Goal: Task Accomplishment & Management: Use online tool/utility

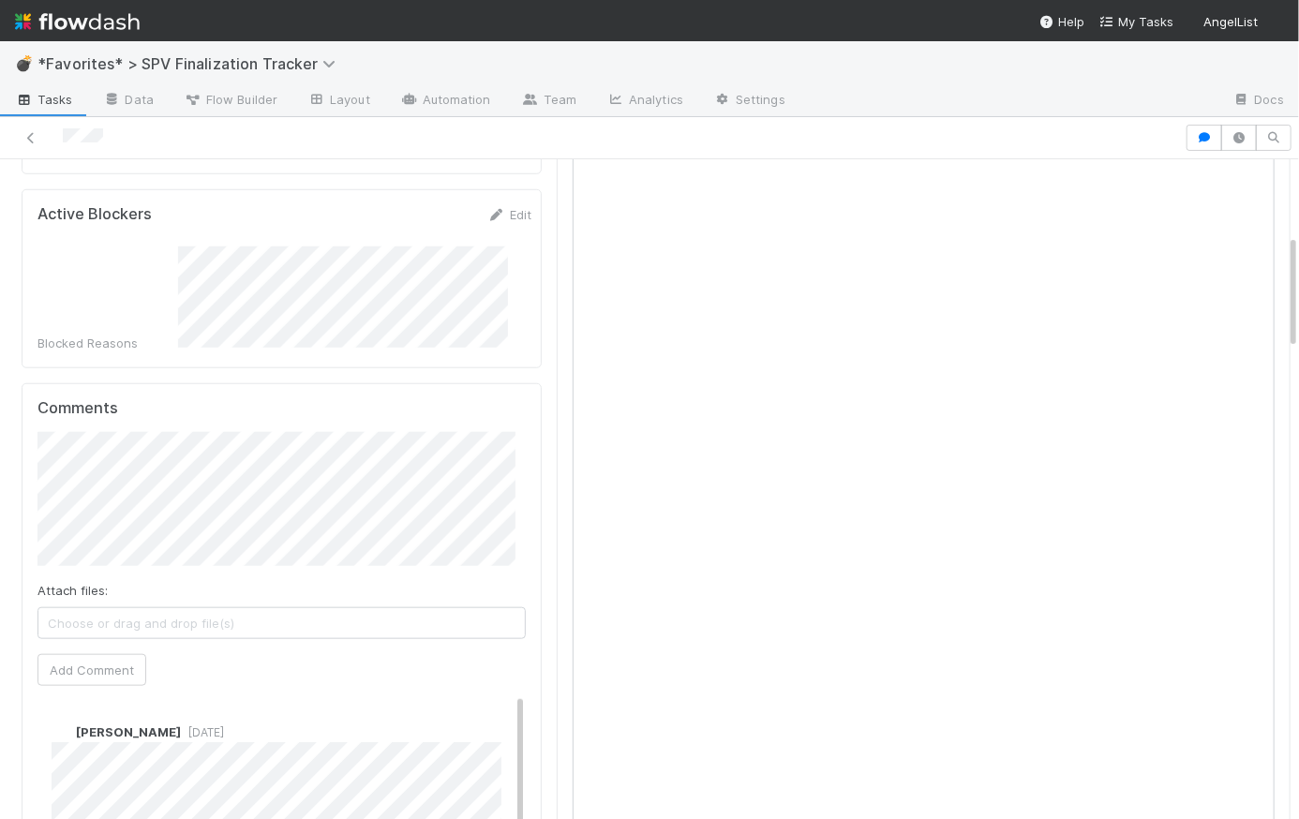
scroll to position [428, 0]
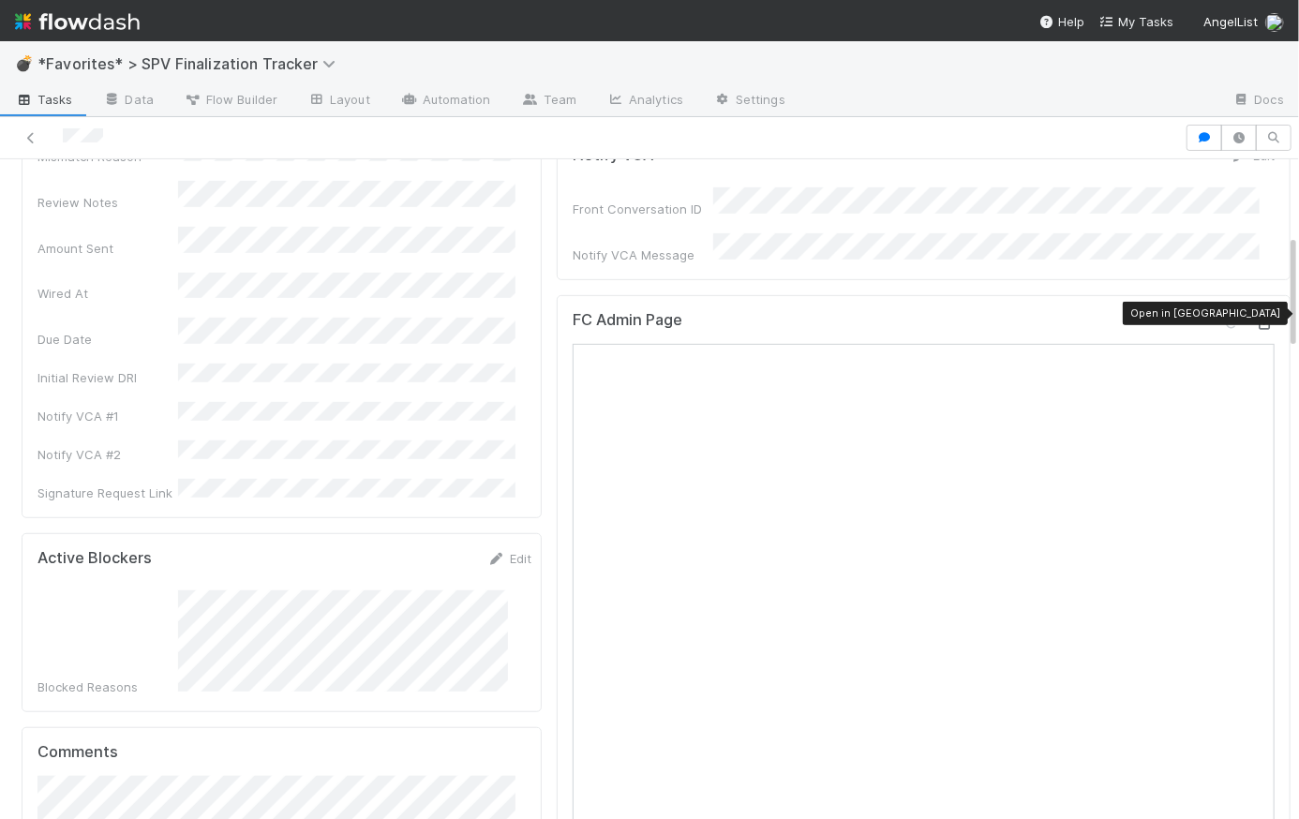
click at [1256, 318] on icon at bounding box center [1265, 324] width 19 height 12
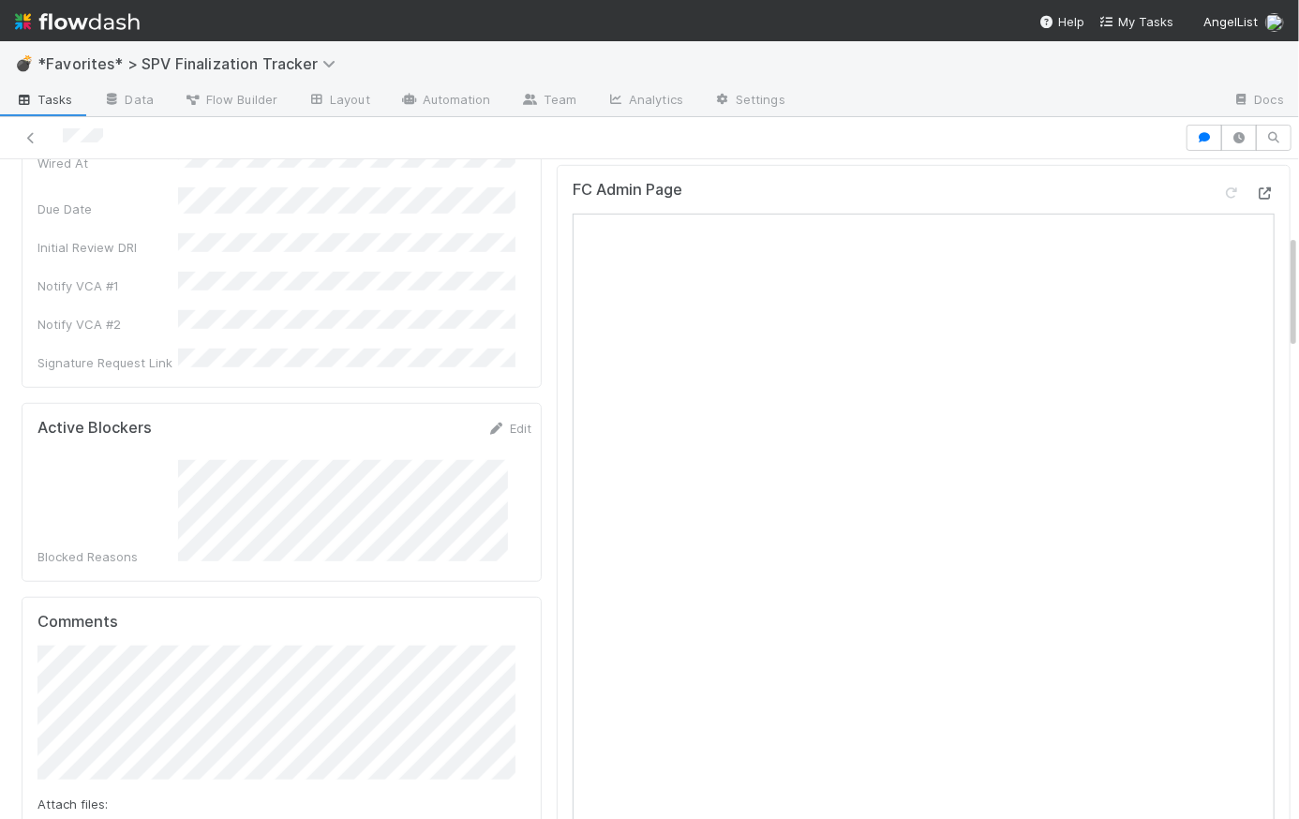
scroll to position [973, 0]
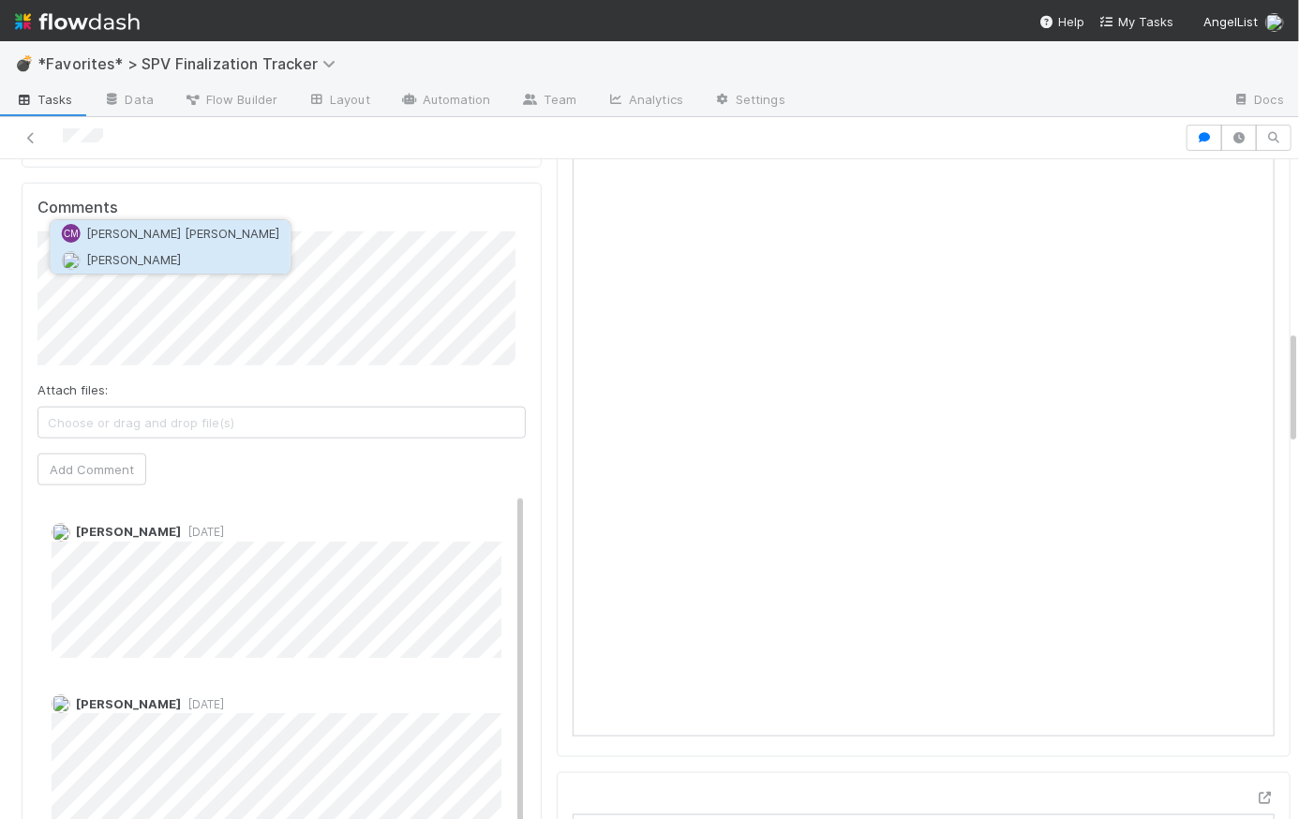
click at [154, 261] on span "Connor Riley" at bounding box center [133, 260] width 95 height 15
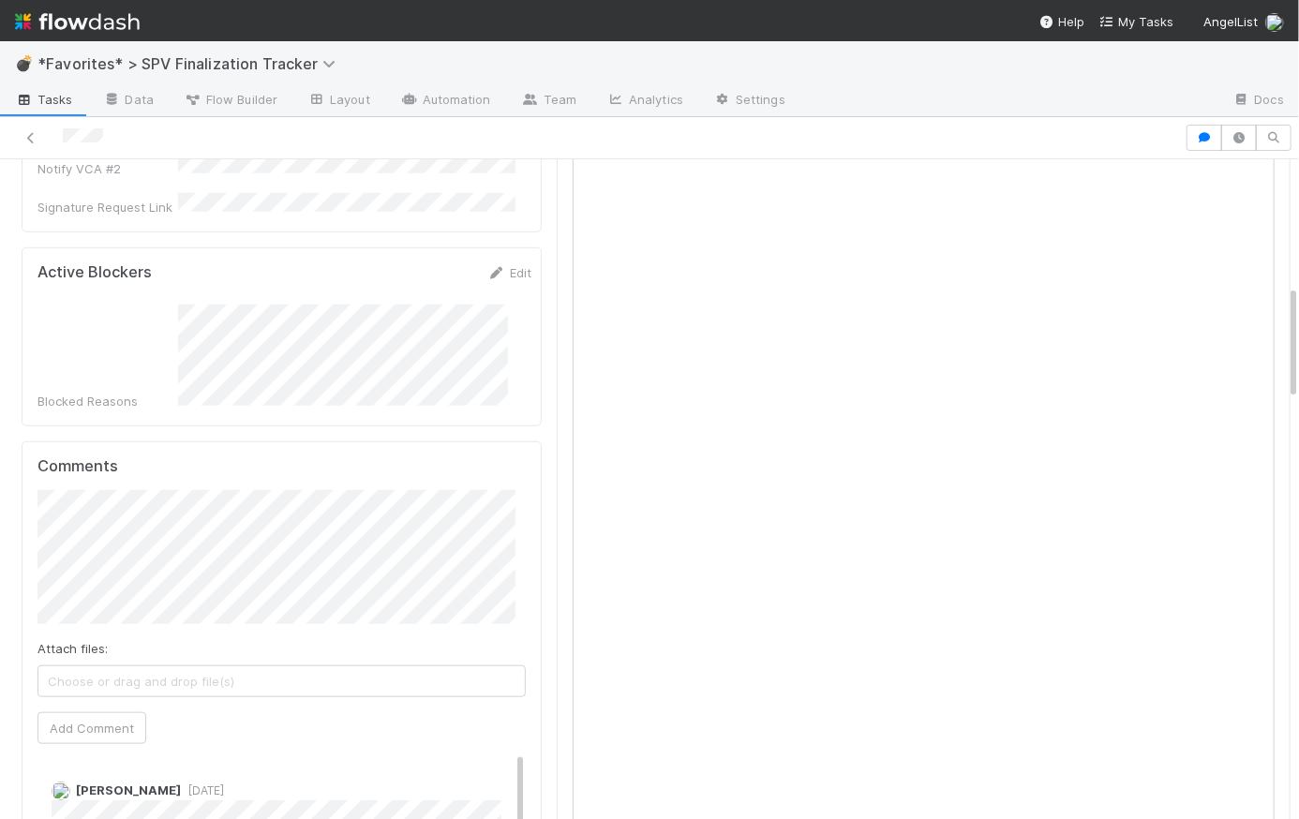
scroll to position [721, 0]
click at [194, 660] on span "Choose or drag and drop file(s)" at bounding box center [281, 675] width 486 height 30
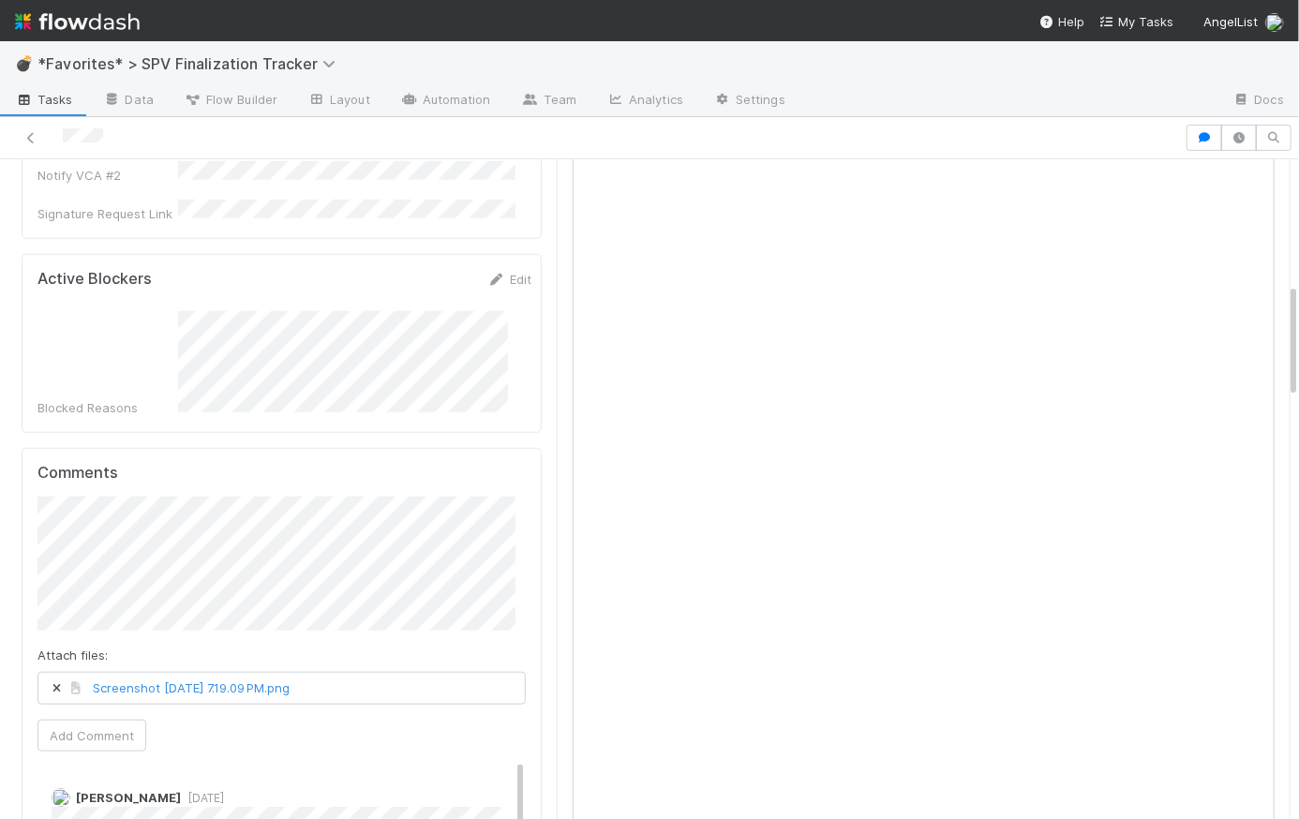
click at [119, 720] on button "Add Comment" at bounding box center [91, 736] width 109 height 32
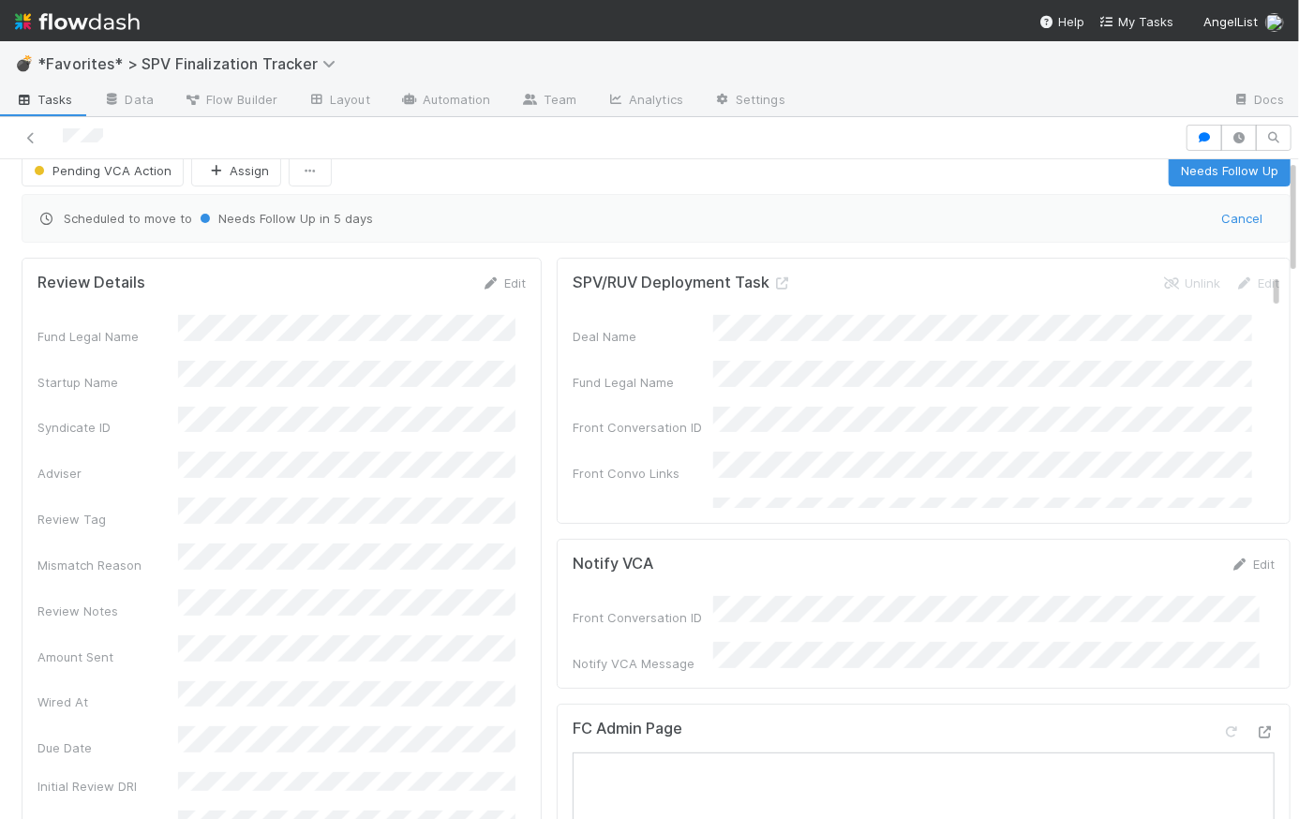
scroll to position [0, 0]
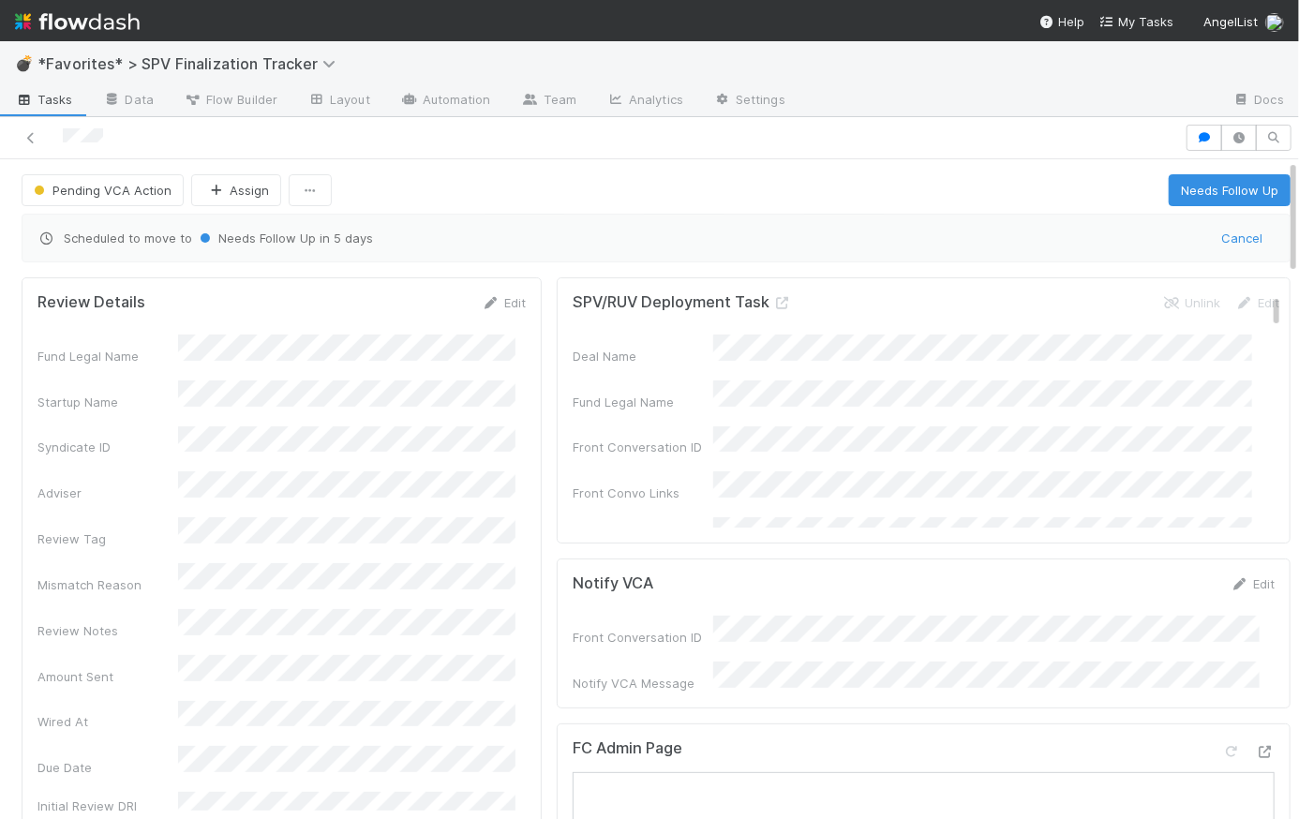
click at [587, 188] on div "Pending VCA Action Assign Needs Follow Up" at bounding box center [656, 190] width 1269 height 32
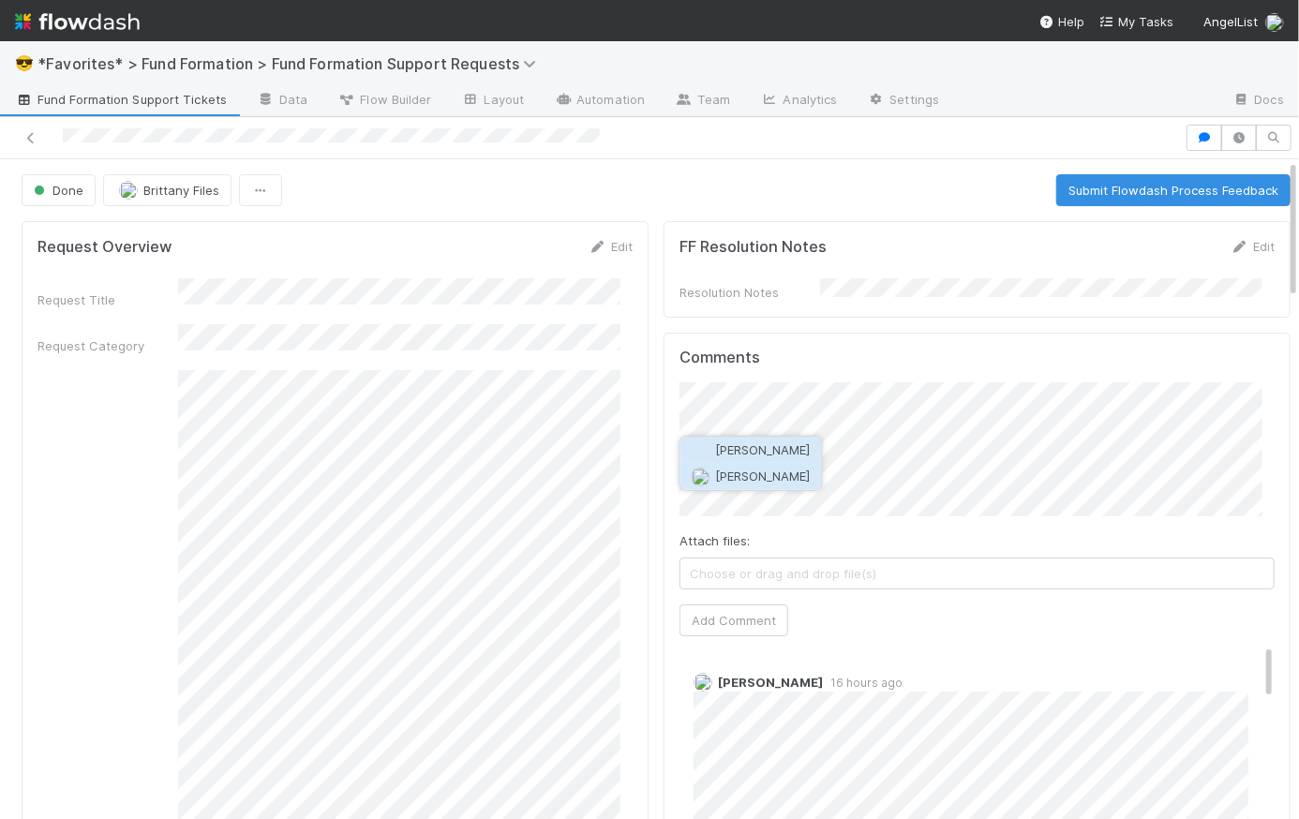
click at [795, 482] on button "Amy Saks" at bounding box center [751, 476] width 142 height 26
click at [740, 616] on button "Add Comment" at bounding box center [733, 620] width 109 height 32
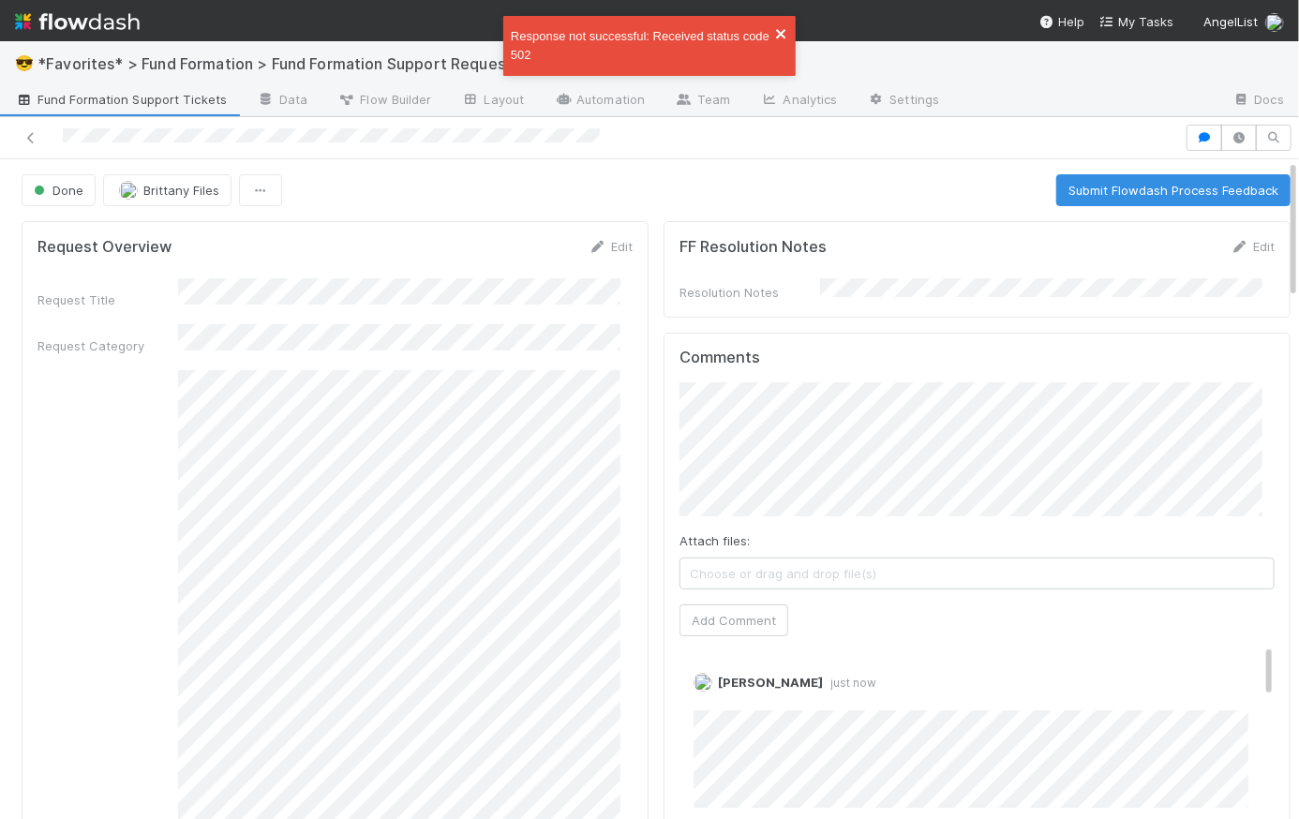
click at [784, 37] on icon "close" at bounding box center [780, 33] width 9 height 9
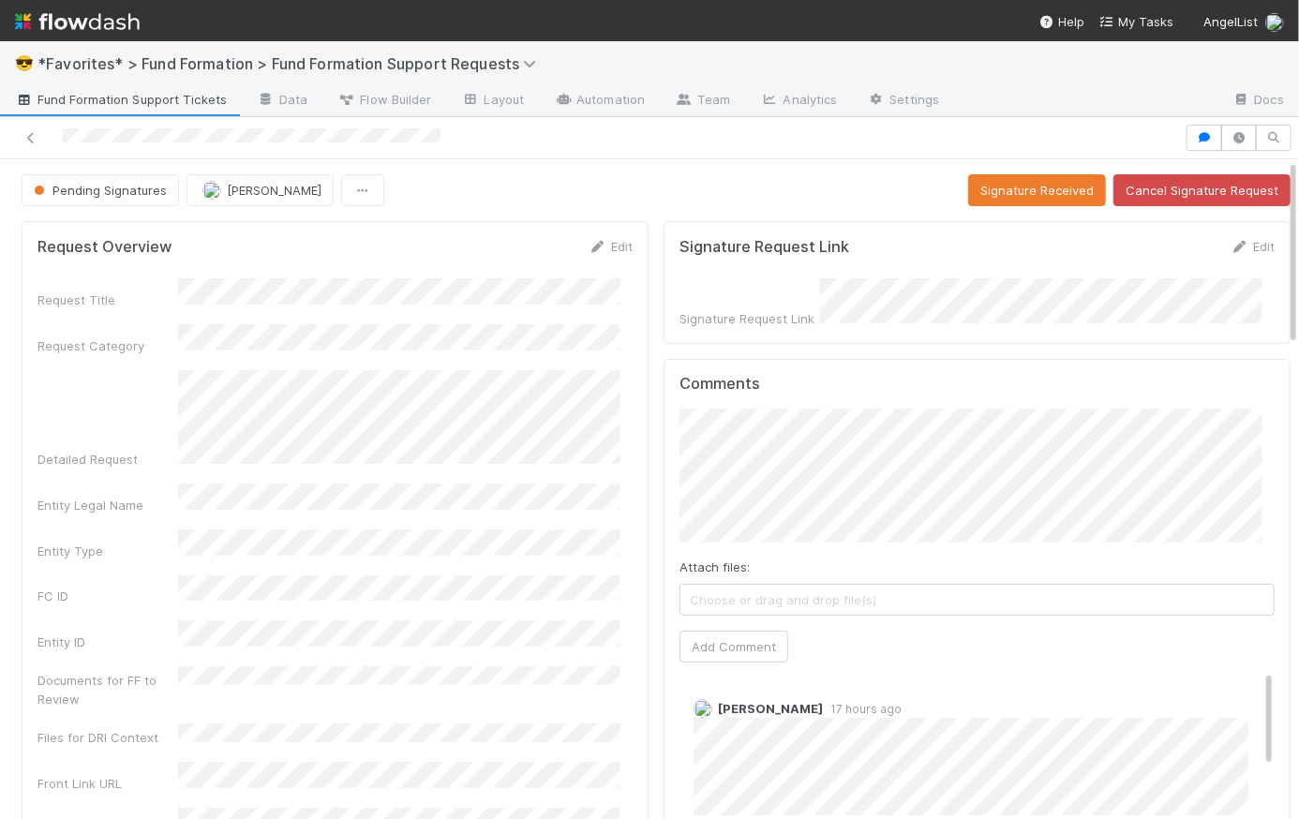
click at [641, 196] on div "Pending Signatures Rick Segers Signature Received Cancel Signature Request" at bounding box center [656, 190] width 1269 height 32
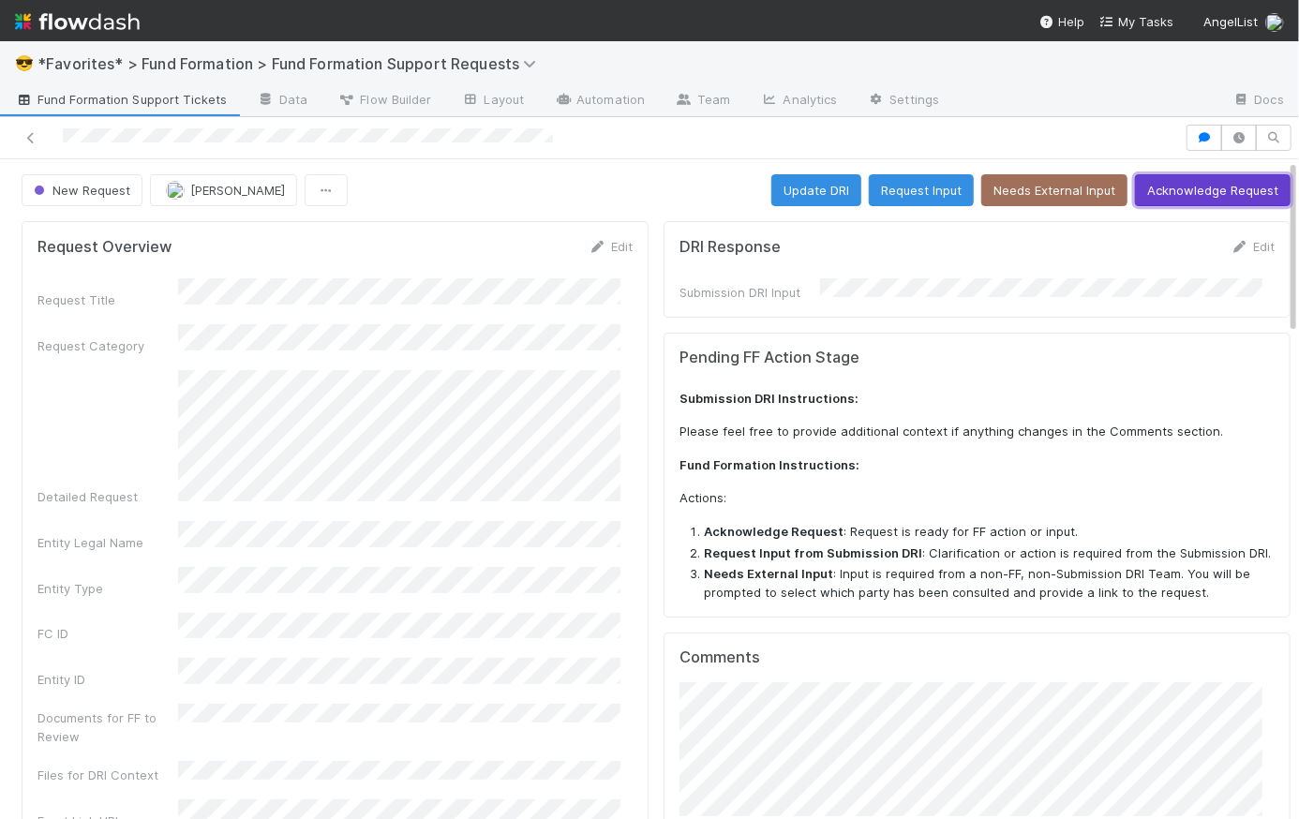
click at [1178, 192] on button "Acknowledge Request" at bounding box center [1213, 190] width 156 height 32
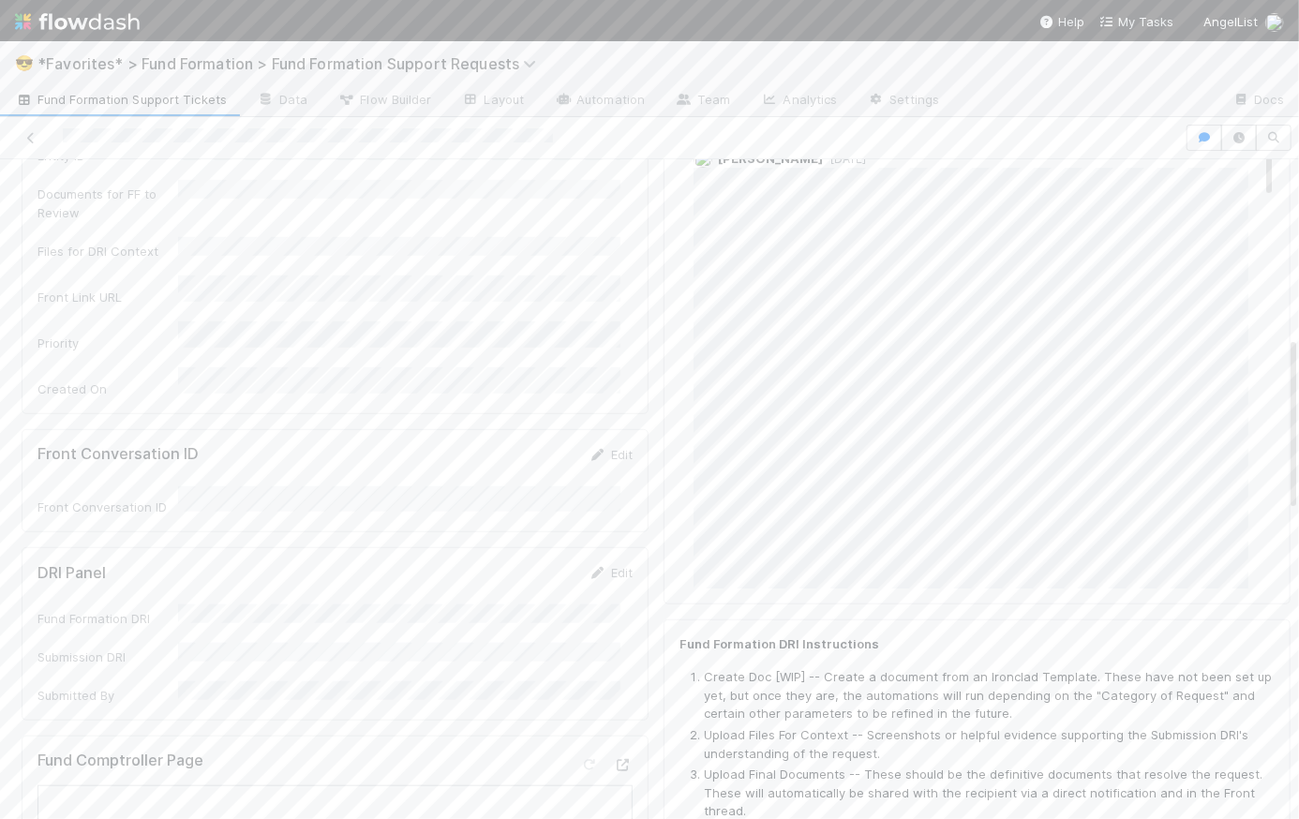
scroll to position [848, 0]
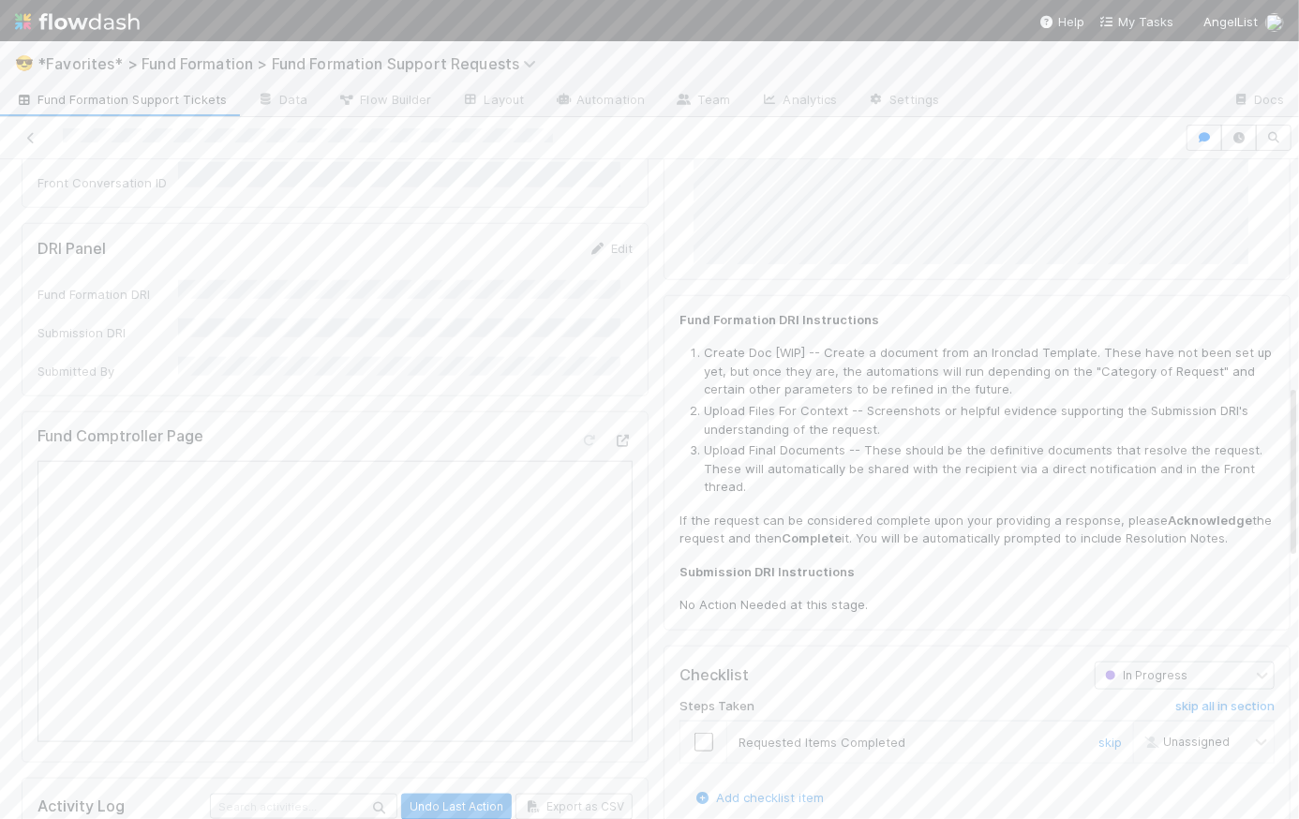
click at [694, 744] on input "checkbox" at bounding box center [703, 742] width 19 height 19
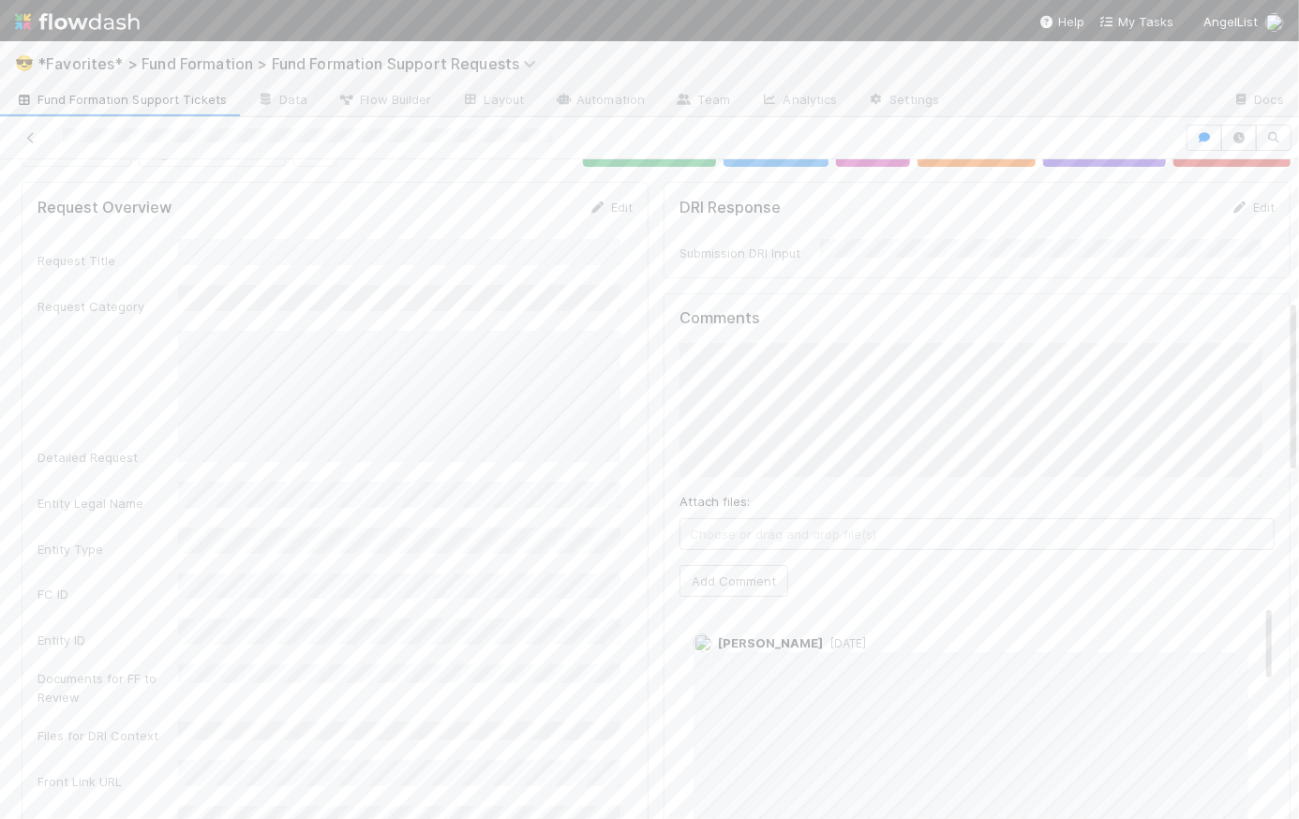
scroll to position [0, 0]
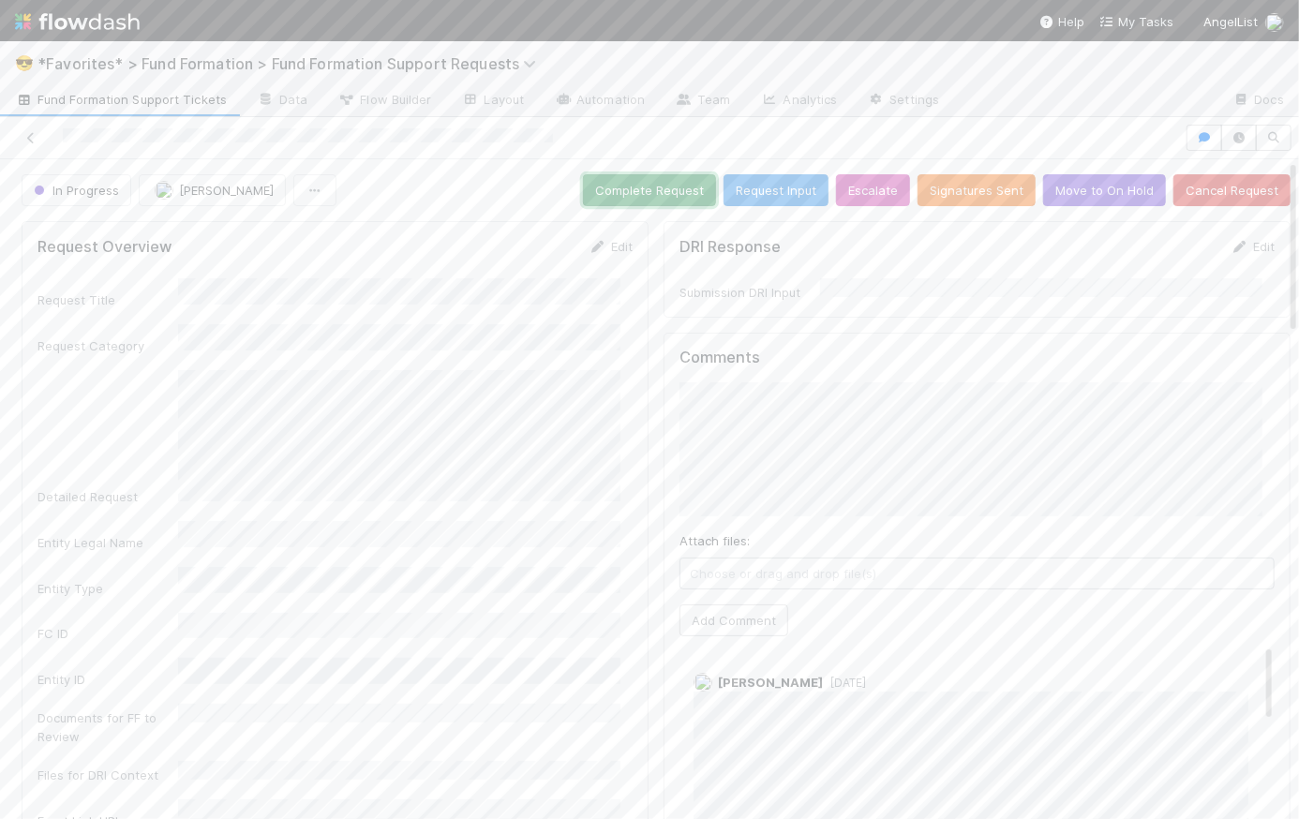
click at [657, 186] on button "Complete Request" at bounding box center [649, 190] width 133 height 32
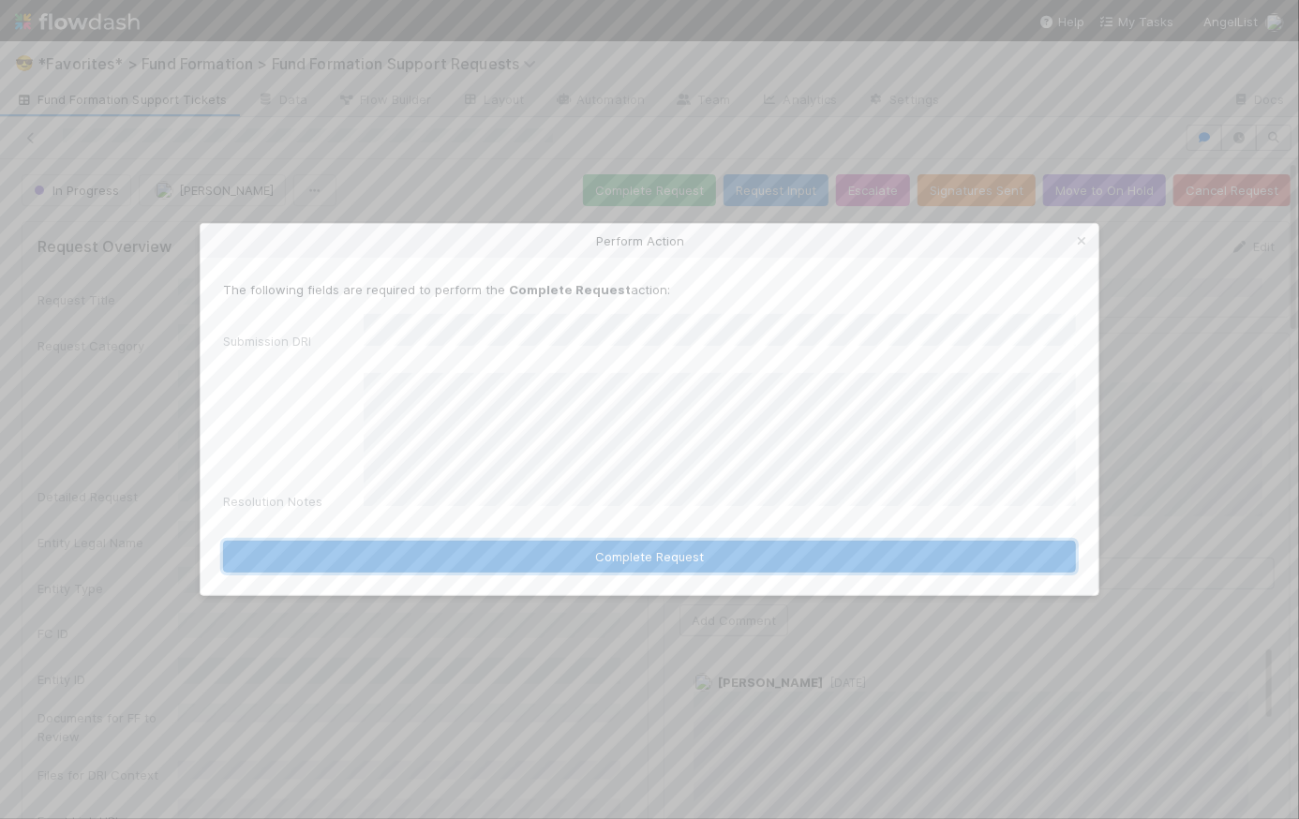
click at [643, 551] on button "Complete Request" at bounding box center [649, 557] width 853 height 32
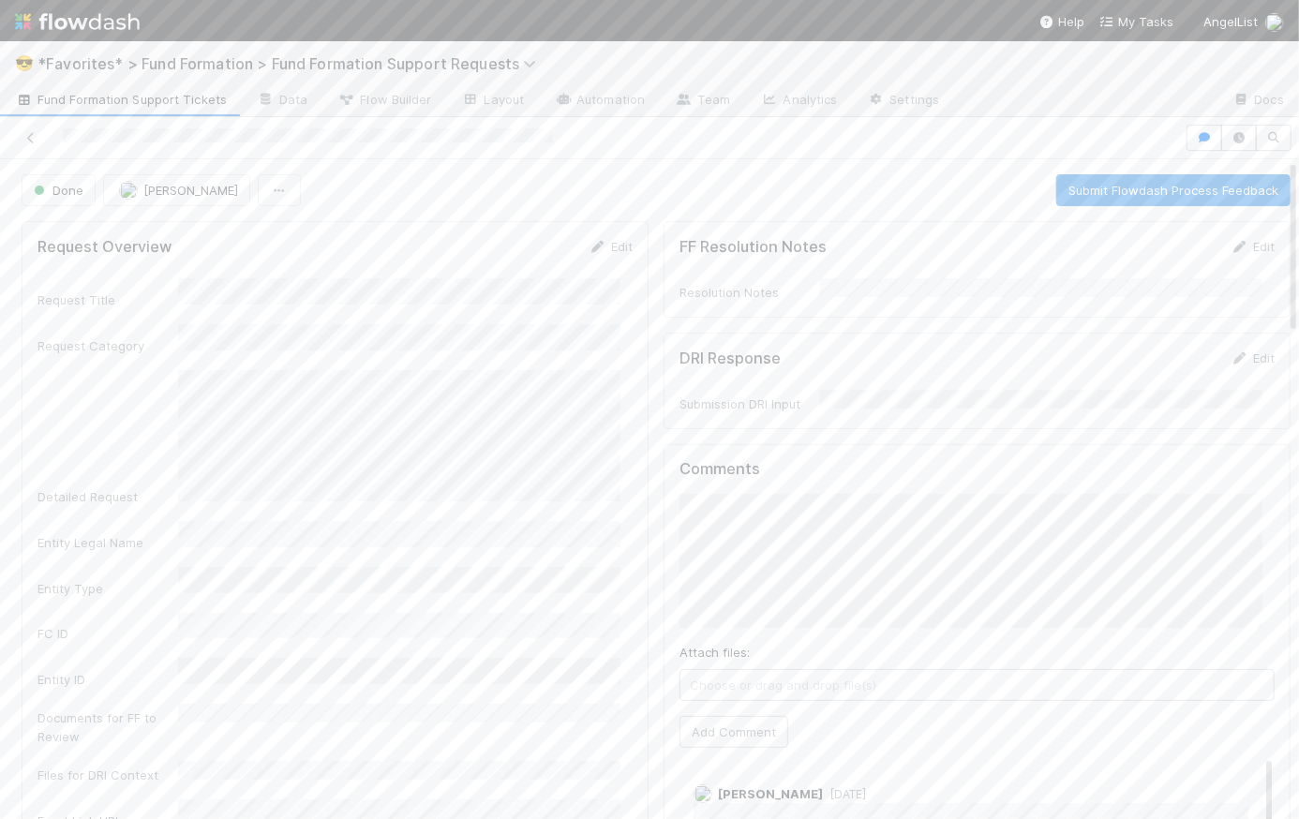
click at [166, 99] on span "Fund Formation Support Tickets" at bounding box center [121, 99] width 212 height 19
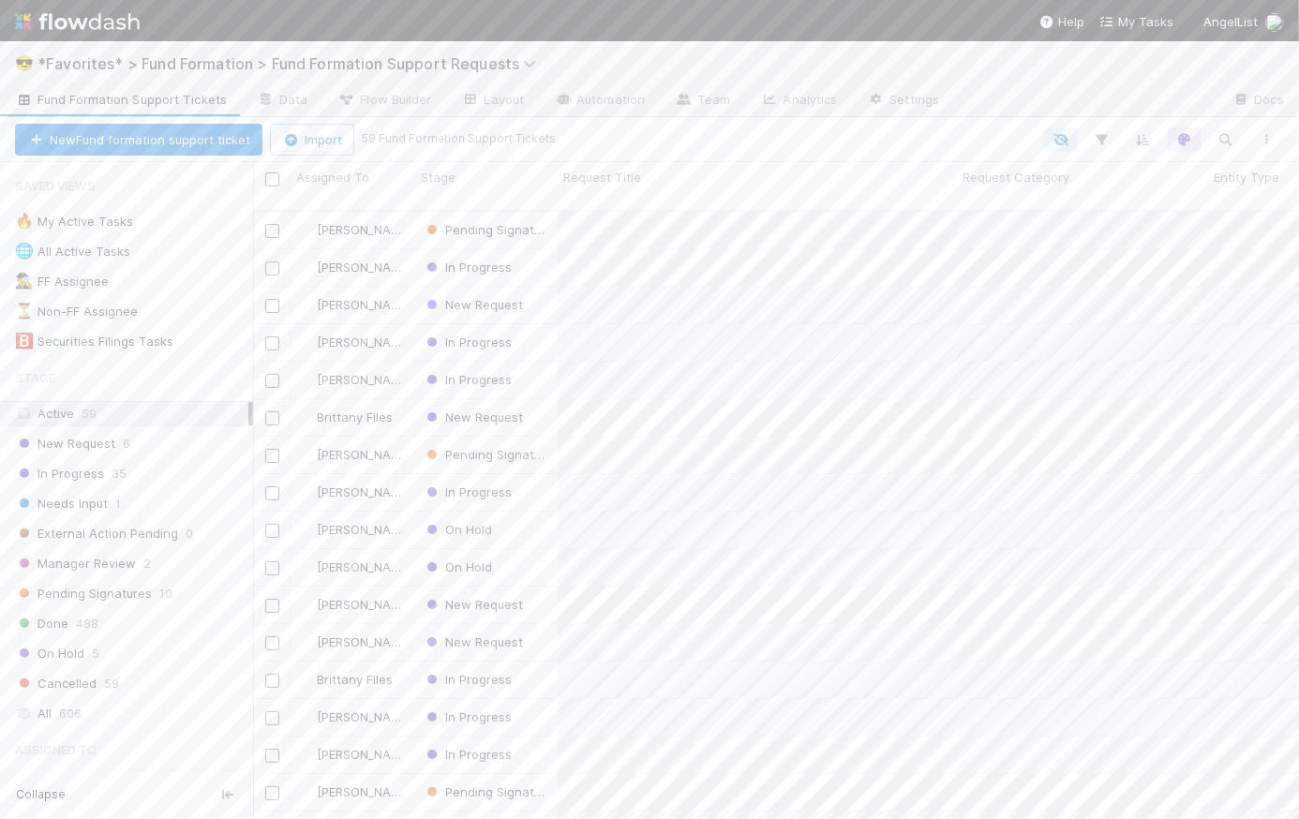
scroll to position [611, 1033]
click at [133, 472] on div "In Progress 35" at bounding box center [134, 473] width 238 height 23
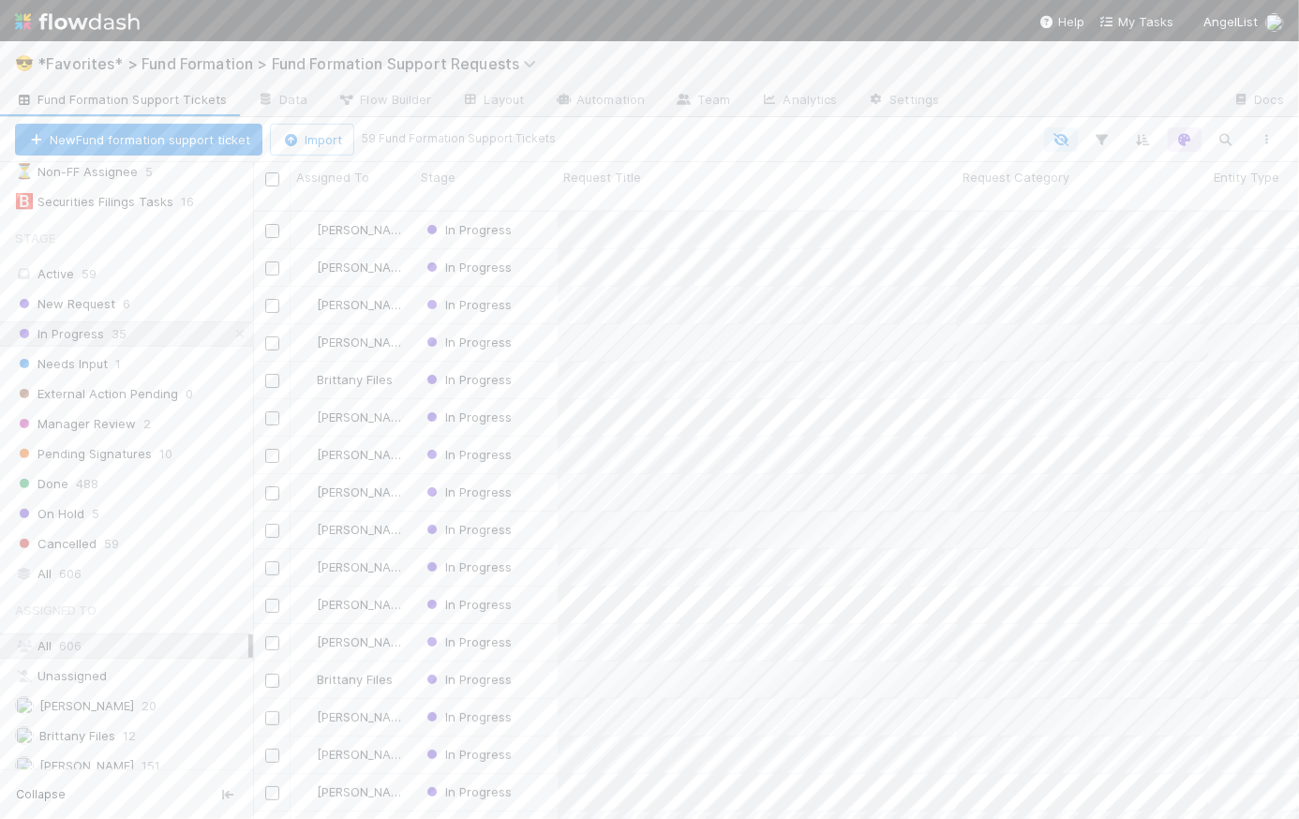
scroll to position [209, 0]
click at [113, 717] on div "Rick Segers 412" at bounding box center [131, 726] width 233 height 23
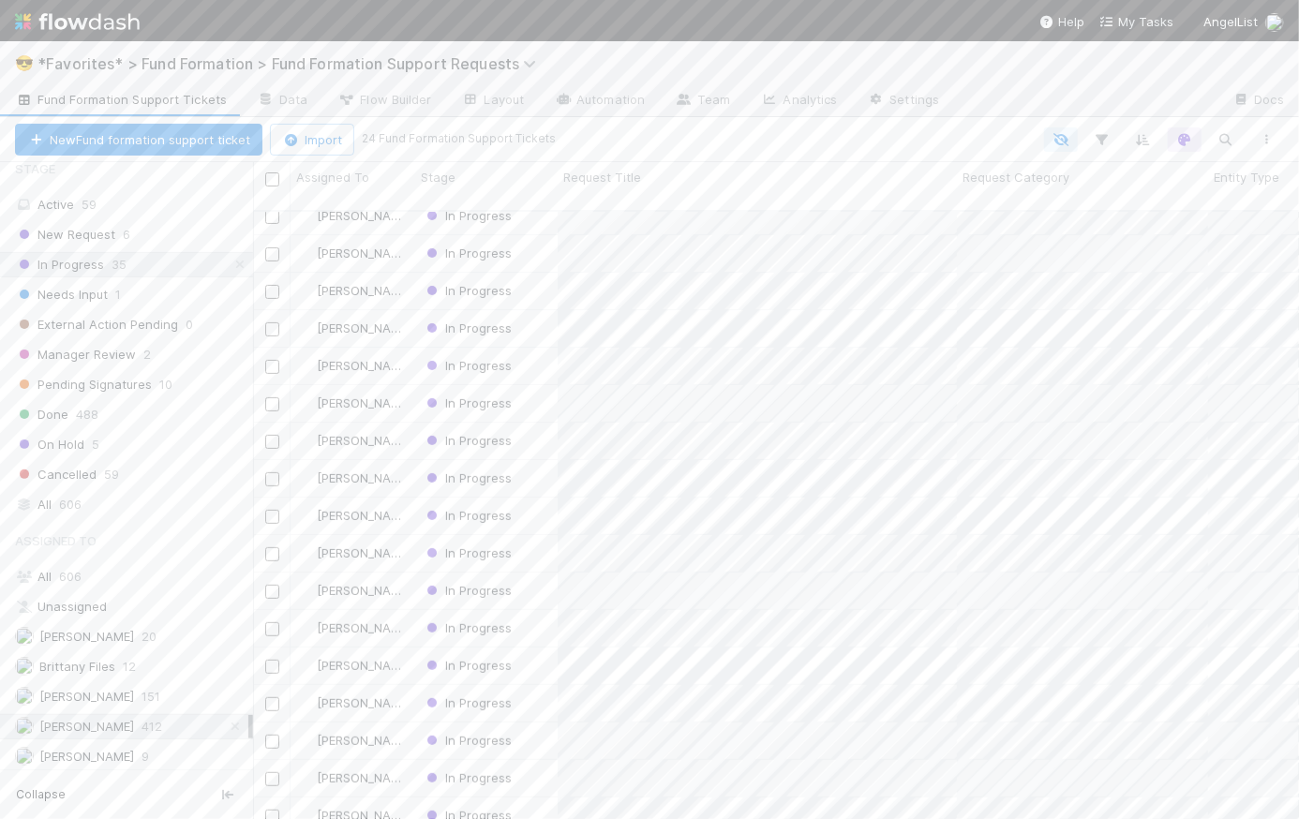
scroll to position [289, 0]
click at [134, 692] on span "[PERSON_NAME]" at bounding box center [86, 696] width 95 height 15
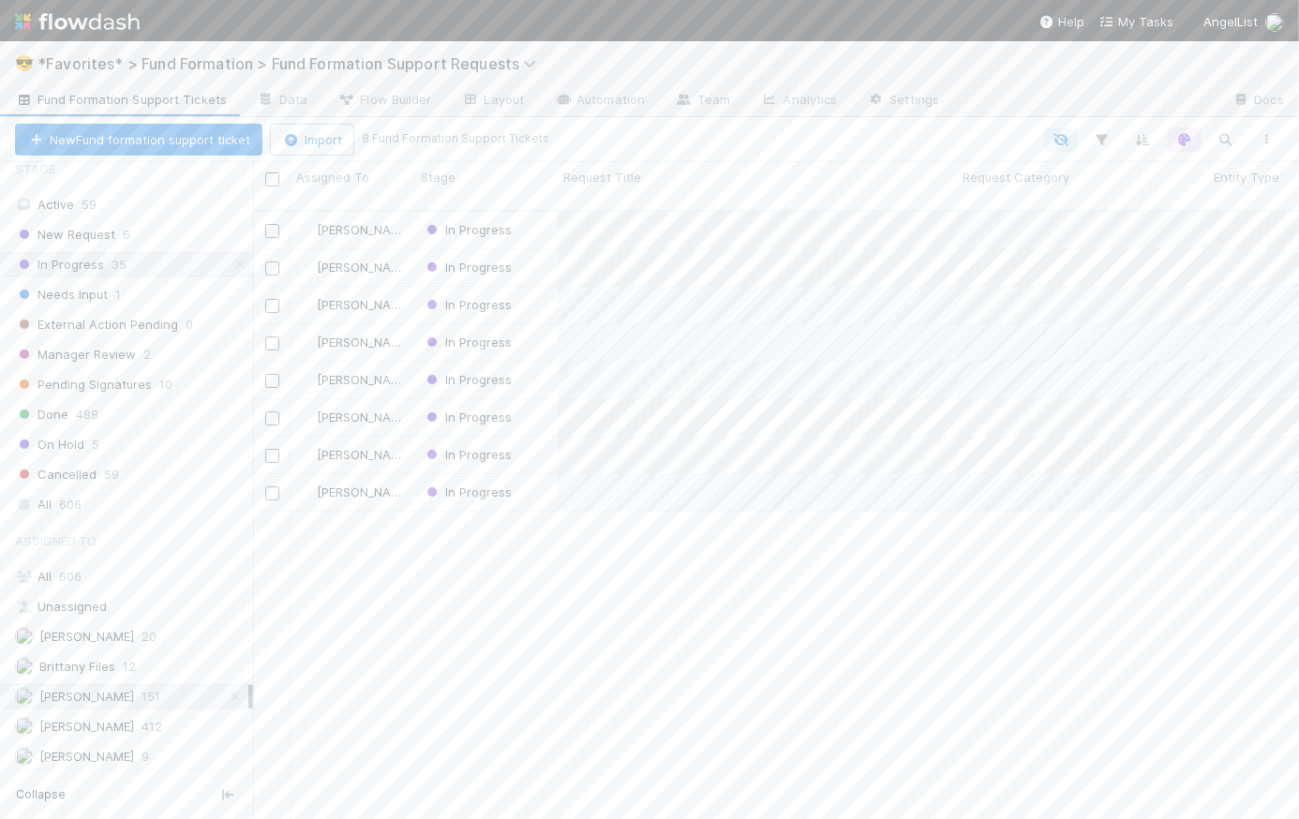
scroll to position [611, 1033]
click at [231, 261] on icon at bounding box center [240, 265] width 19 height 12
click at [228, 691] on icon at bounding box center [235, 697] width 19 height 12
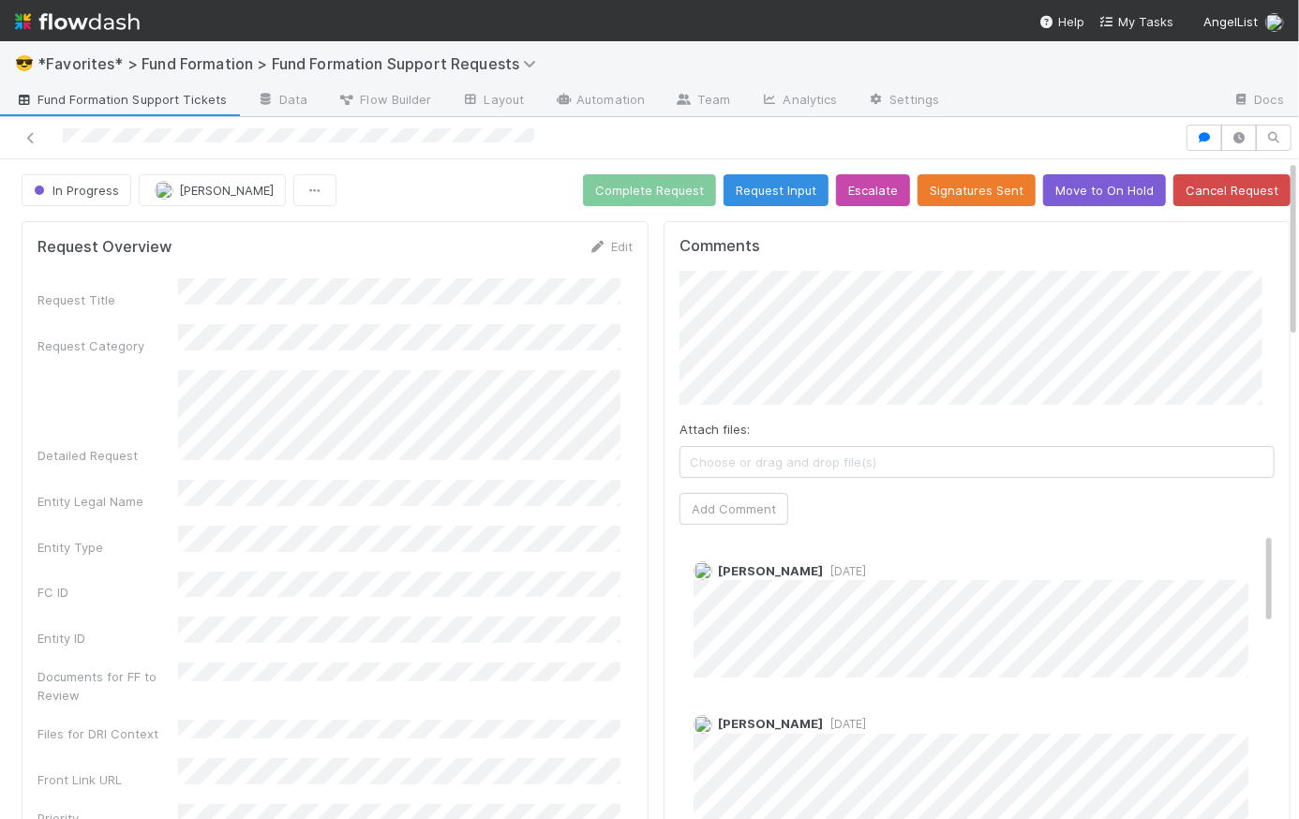
scroll to position [361, 0]
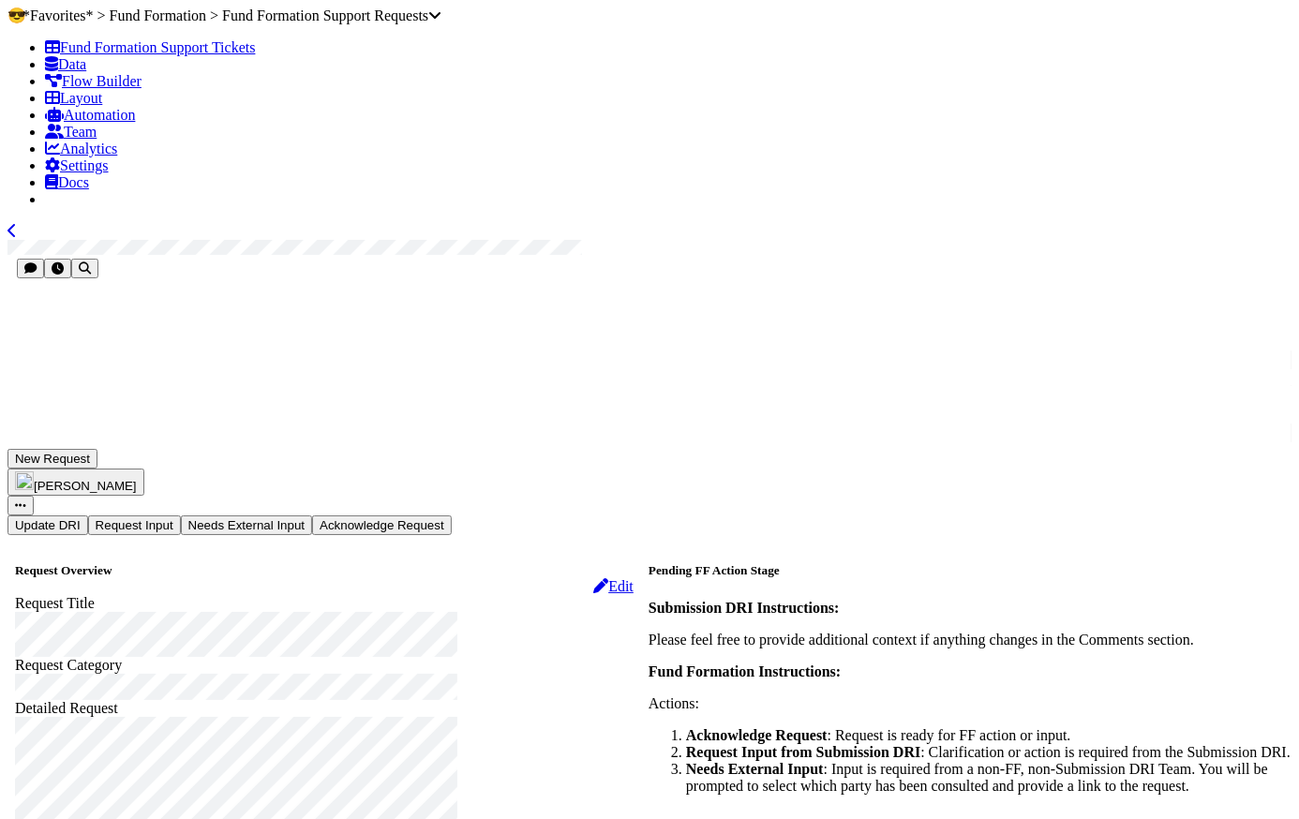
click at [658, 449] on div "New Request Catherine Lambright Update DRI Request Input Needs External Input A…" at bounding box center [655, 492] width 1297 height 86
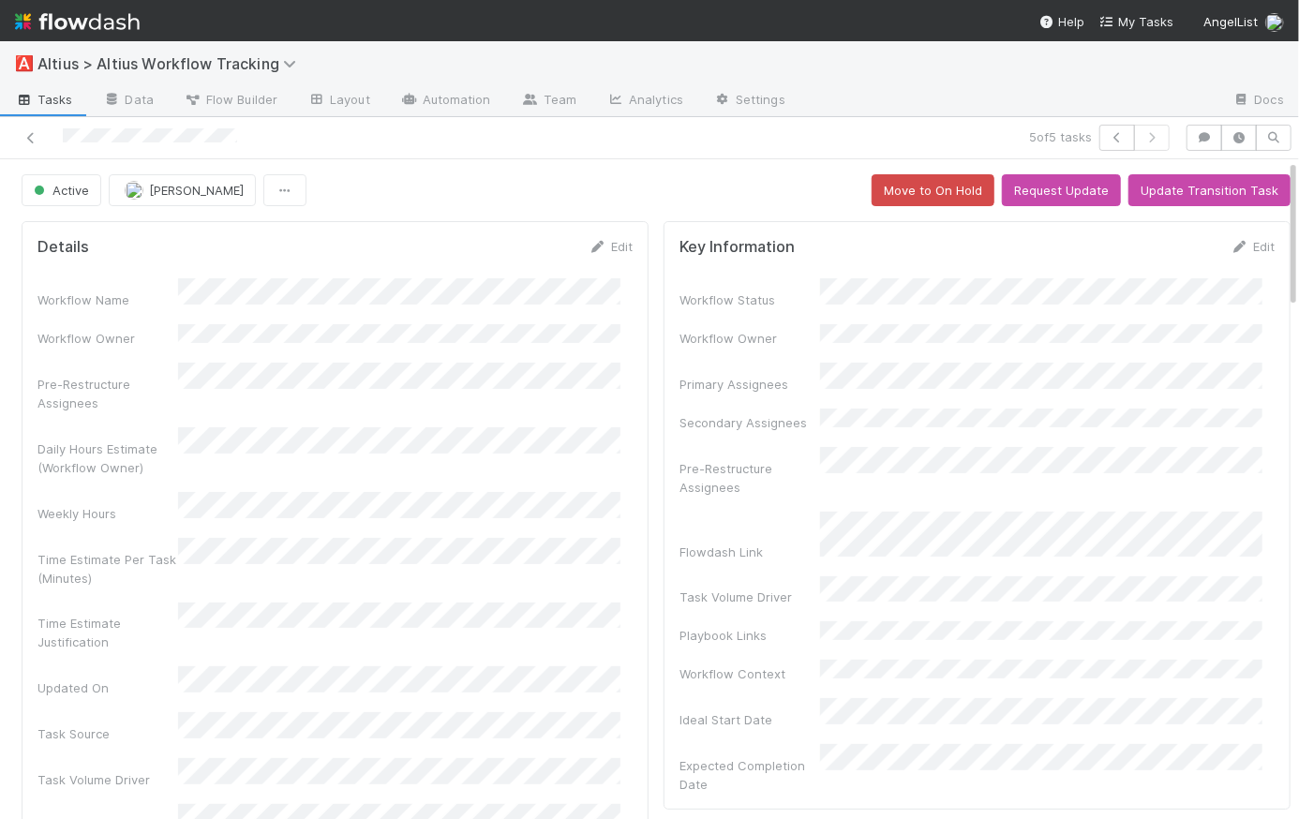
click at [95, 27] on img at bounding box center [77, 22] width 125 height 32
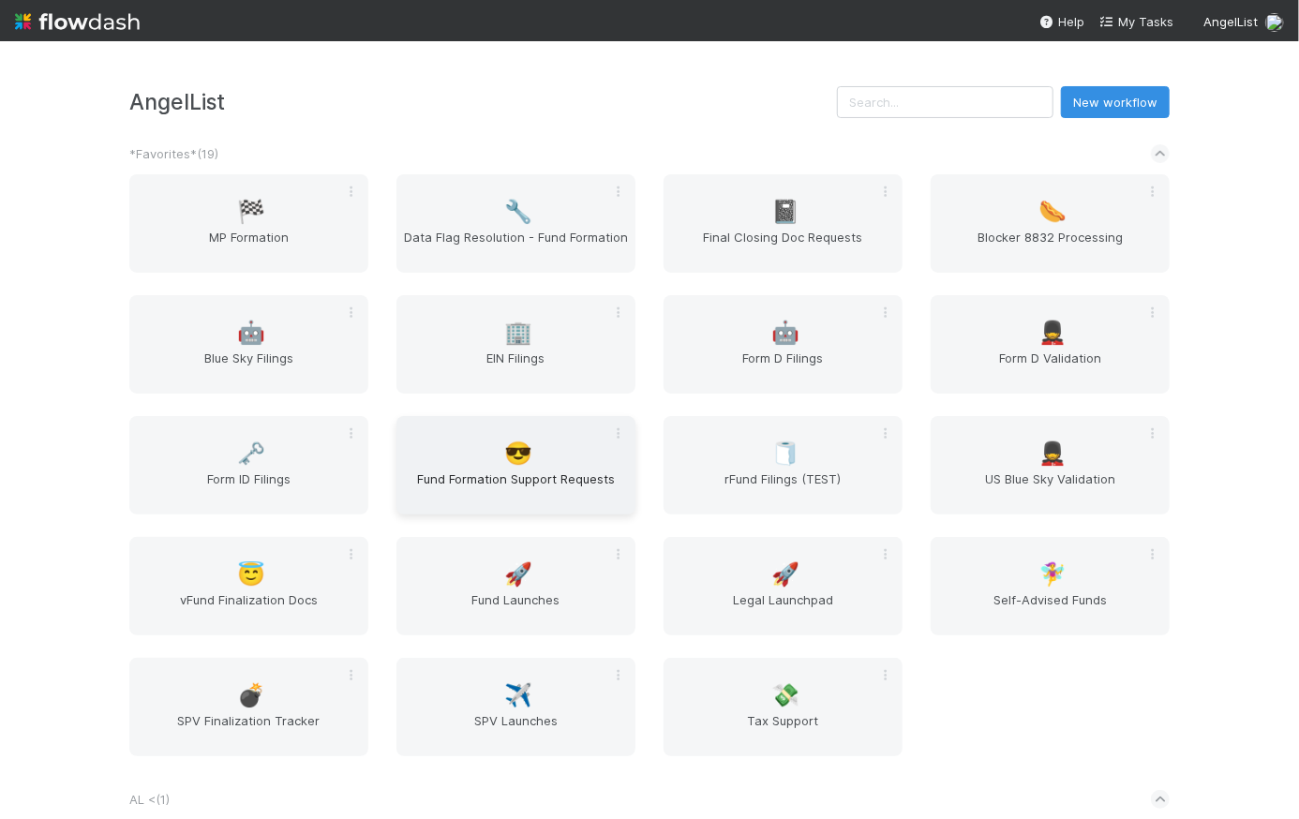
click at [506, 488] on span "Fund Formation Support Requests" at bounding box center [516, 488] width 224 height 37
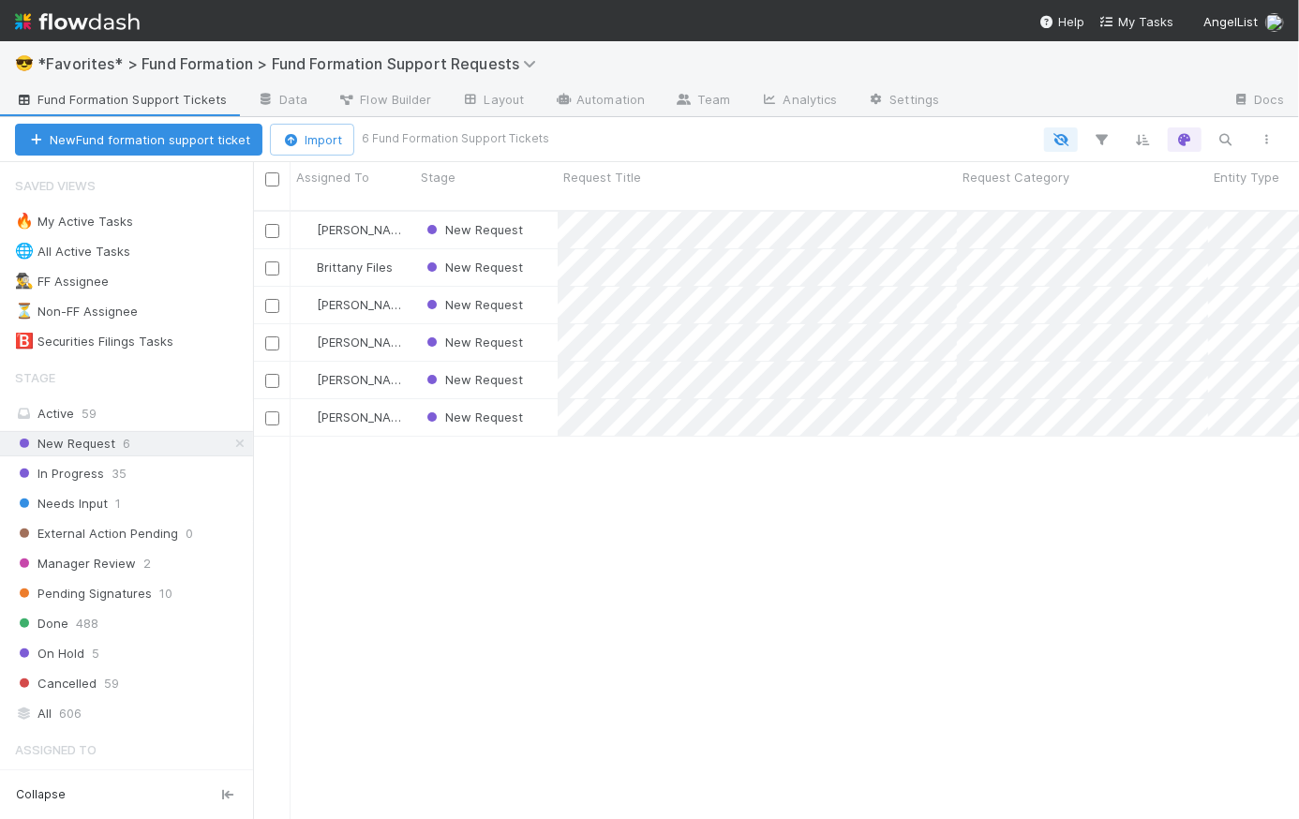
scroll to position [611, 1033]
click at [99, 470] on span "In Progress" at bounding box center [59, 473] width 89 height 23
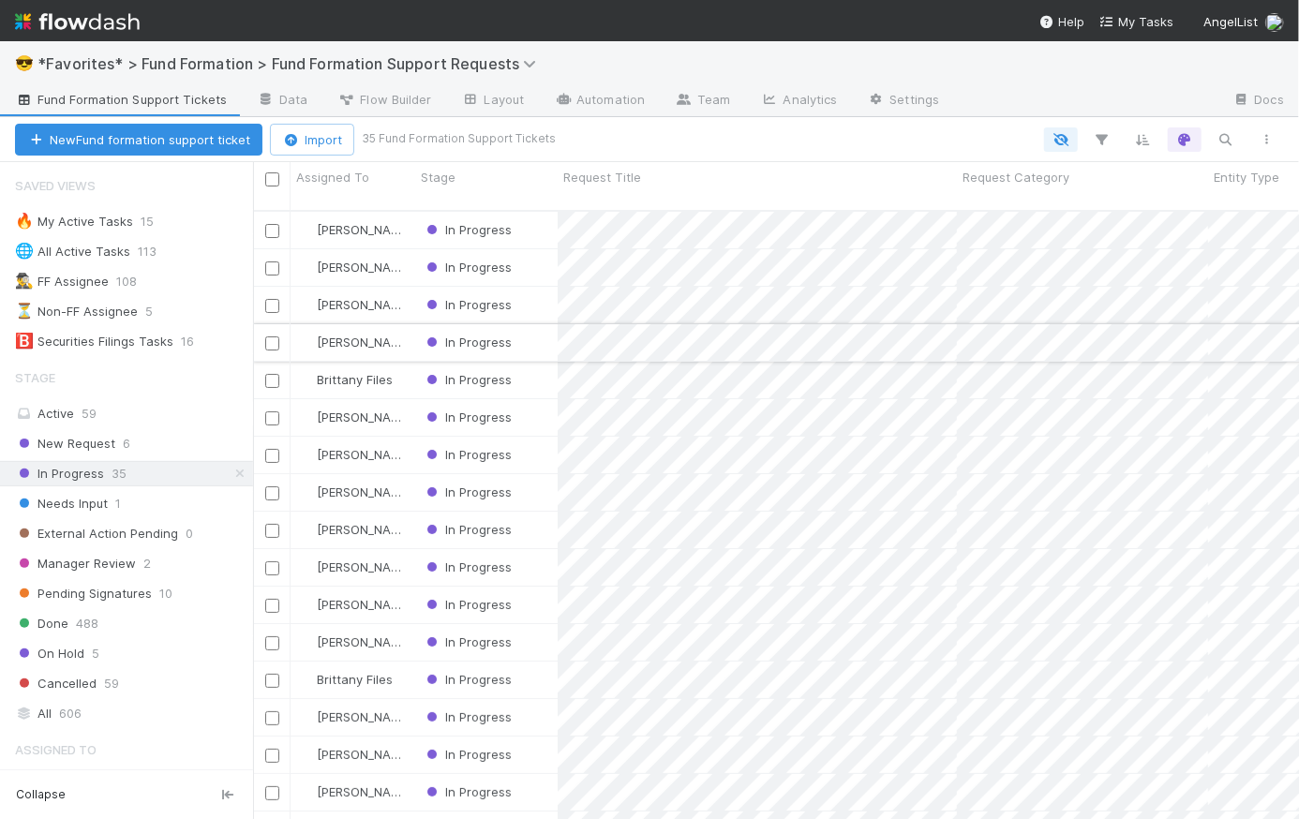
click at [546, 324] on div "In Progress" at bounding box center [486, 342] width 142 height 37
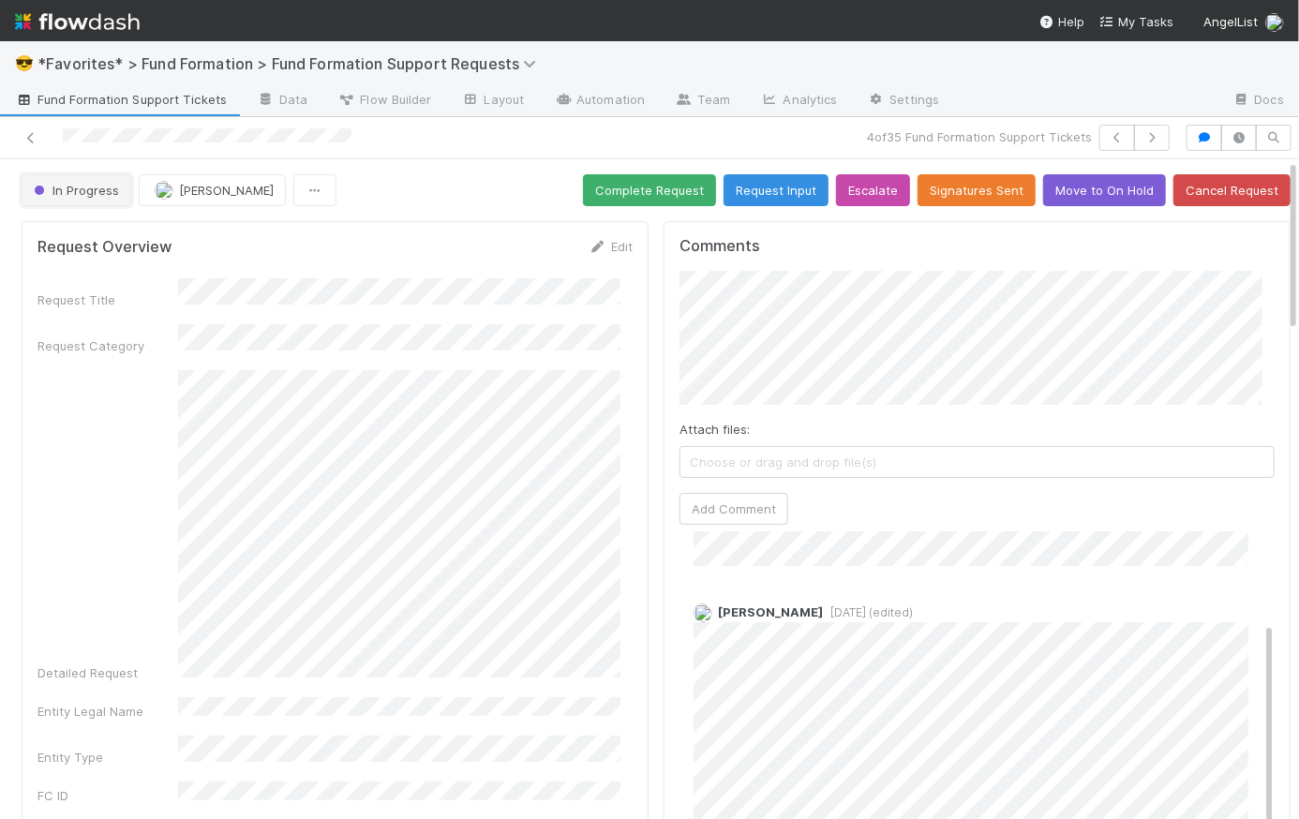
click at [87, 194] on span "In Progress" at bounding box center [74, 190] width 89 height 15
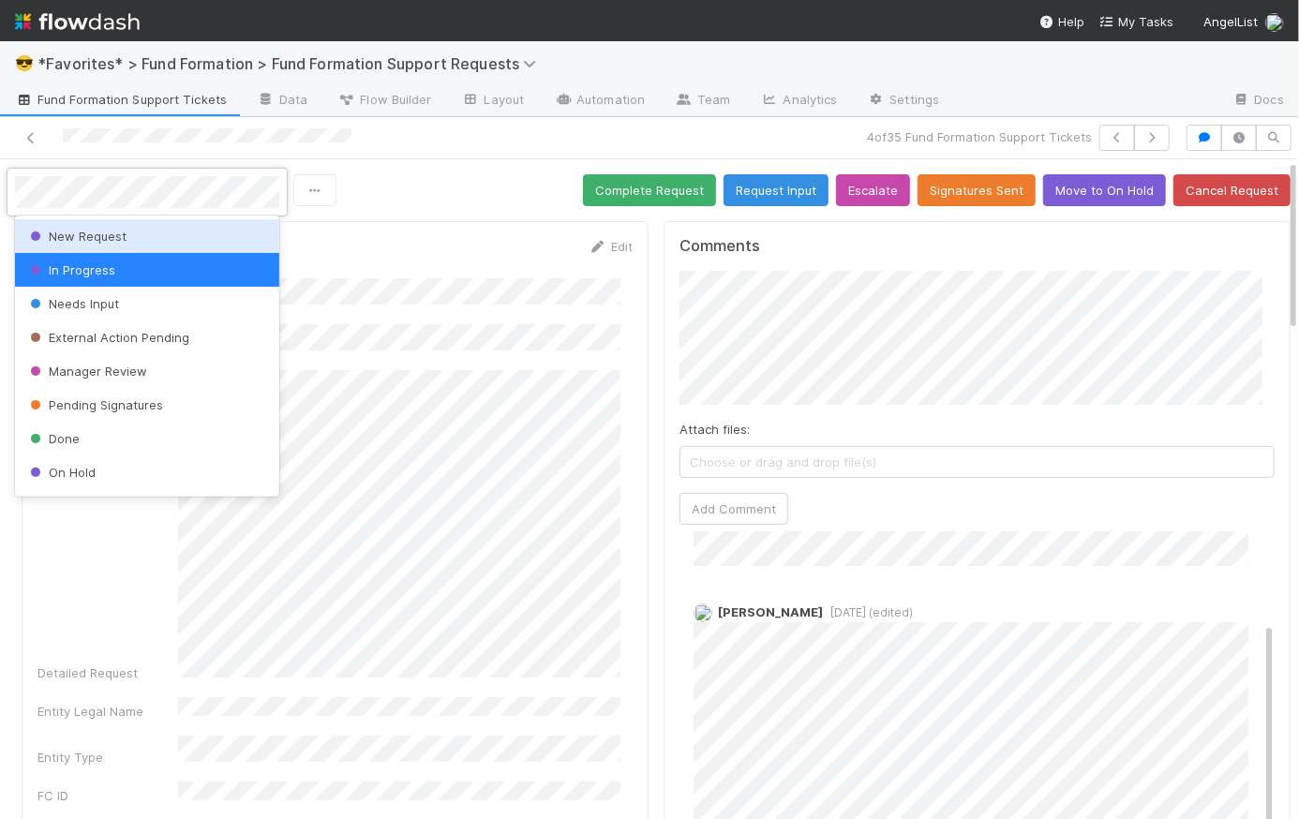
click at [96, 235] on span "New Request" at bounding box center [76, 236] width 100 height 15
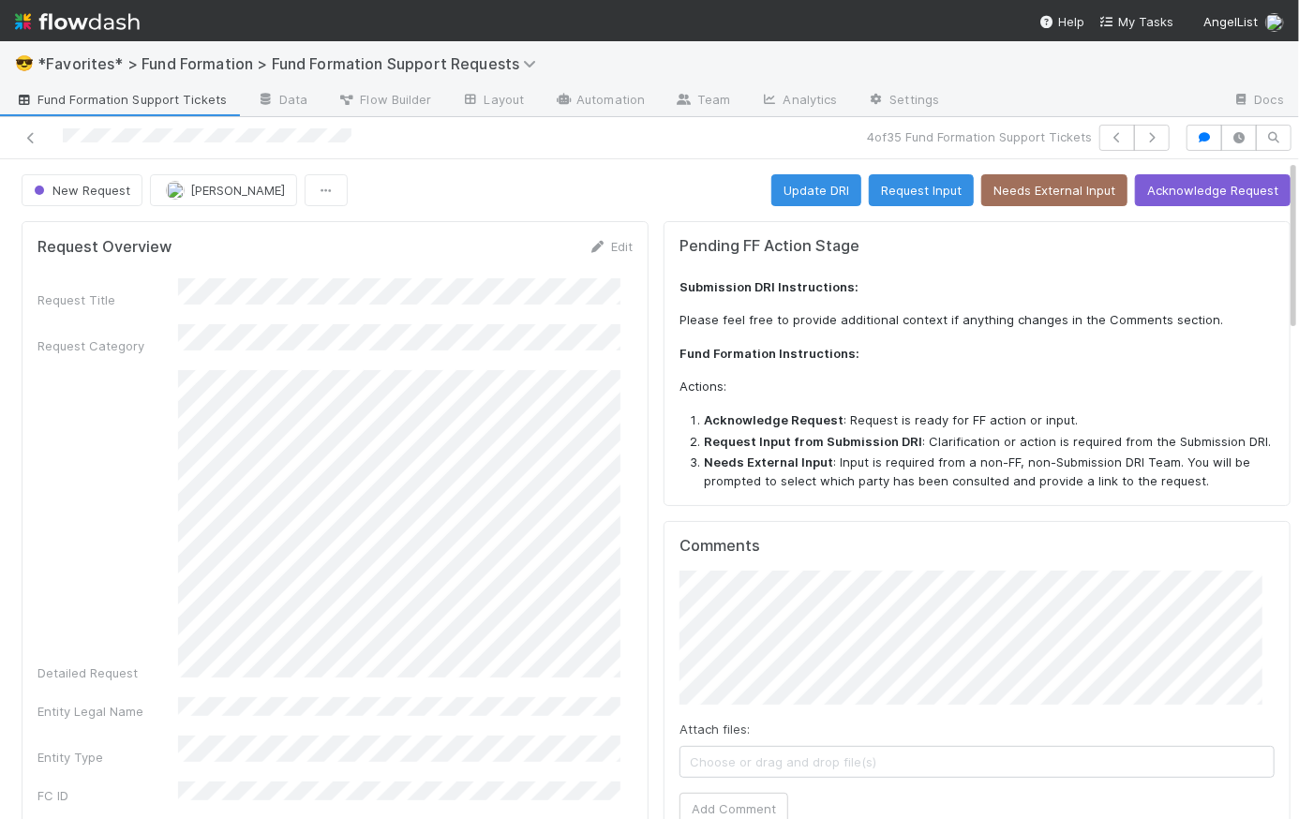
drag, startPoint x: 643, startPoint y: 187, endPoint x: 618, endPoint y: 220, distance: 42.2
click at [643, 186] on div "New Request [PERSON_NAME] Update DRI Request Input Needs External Input Acknowl…" at bounding box center [656, 190] width 1269 height 32
